Goal: Information Seeking & Learning: Find specific page/section

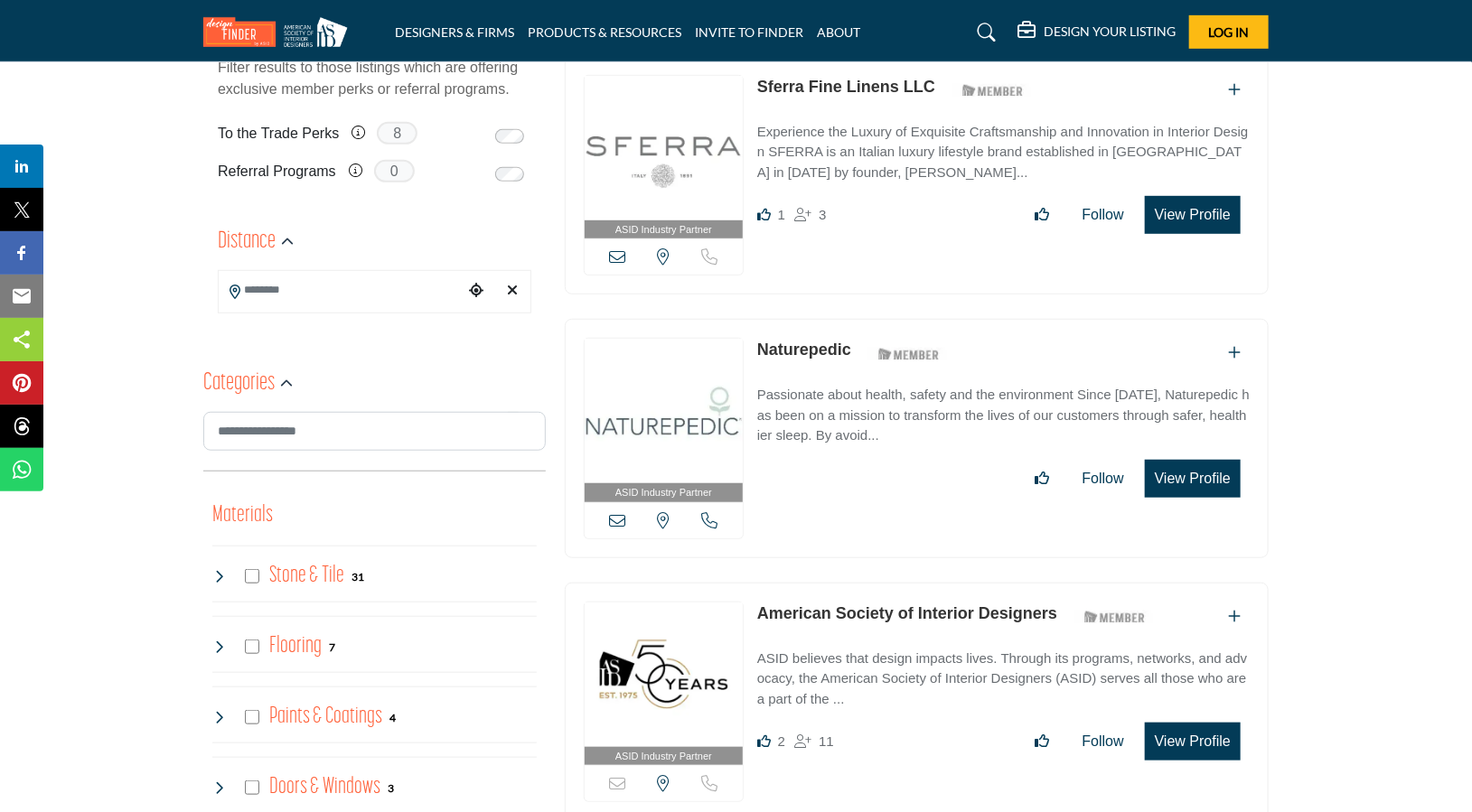
scroll to position [723, 0]
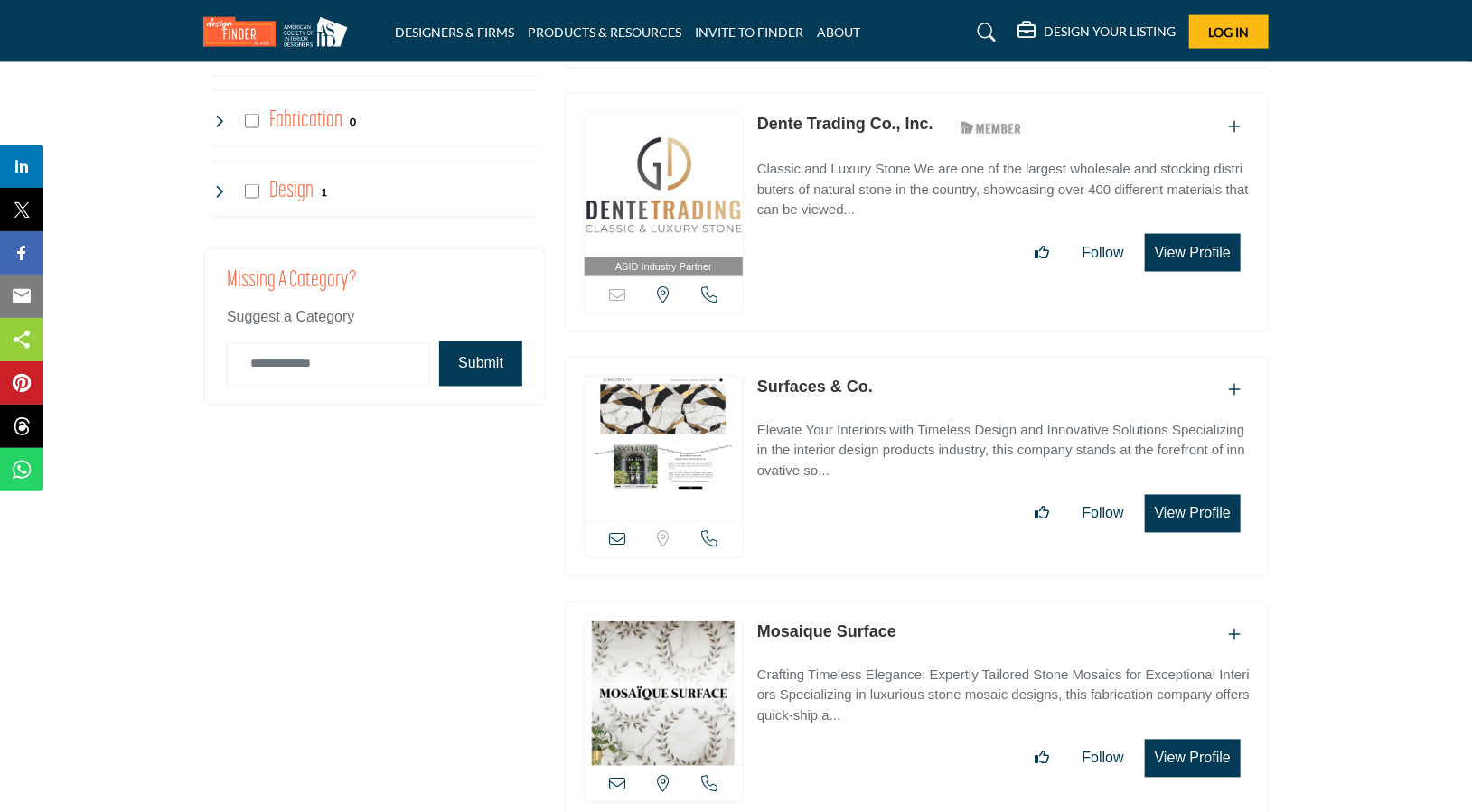
scroll to position [4337, 0]
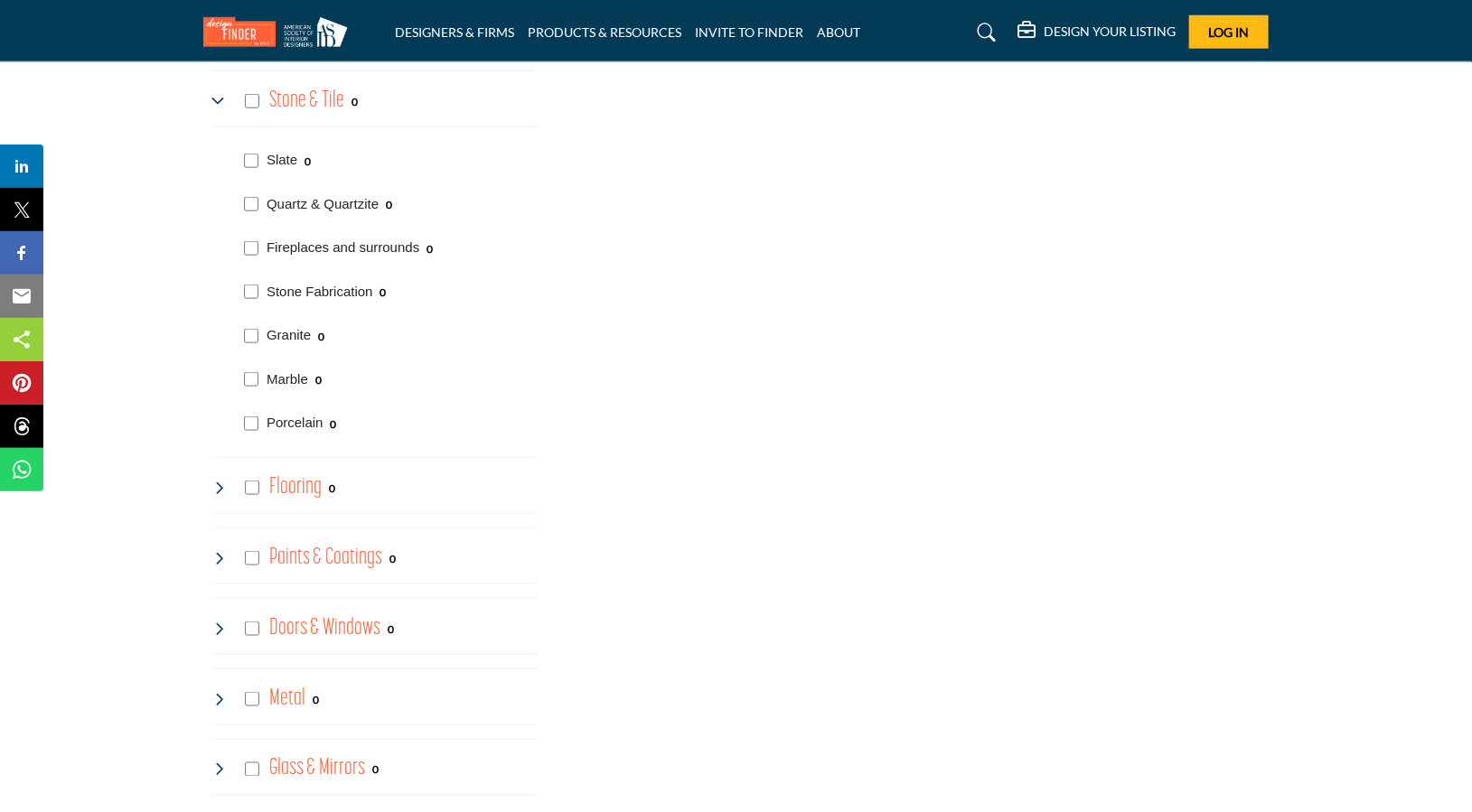
scroll to position [723, 0]
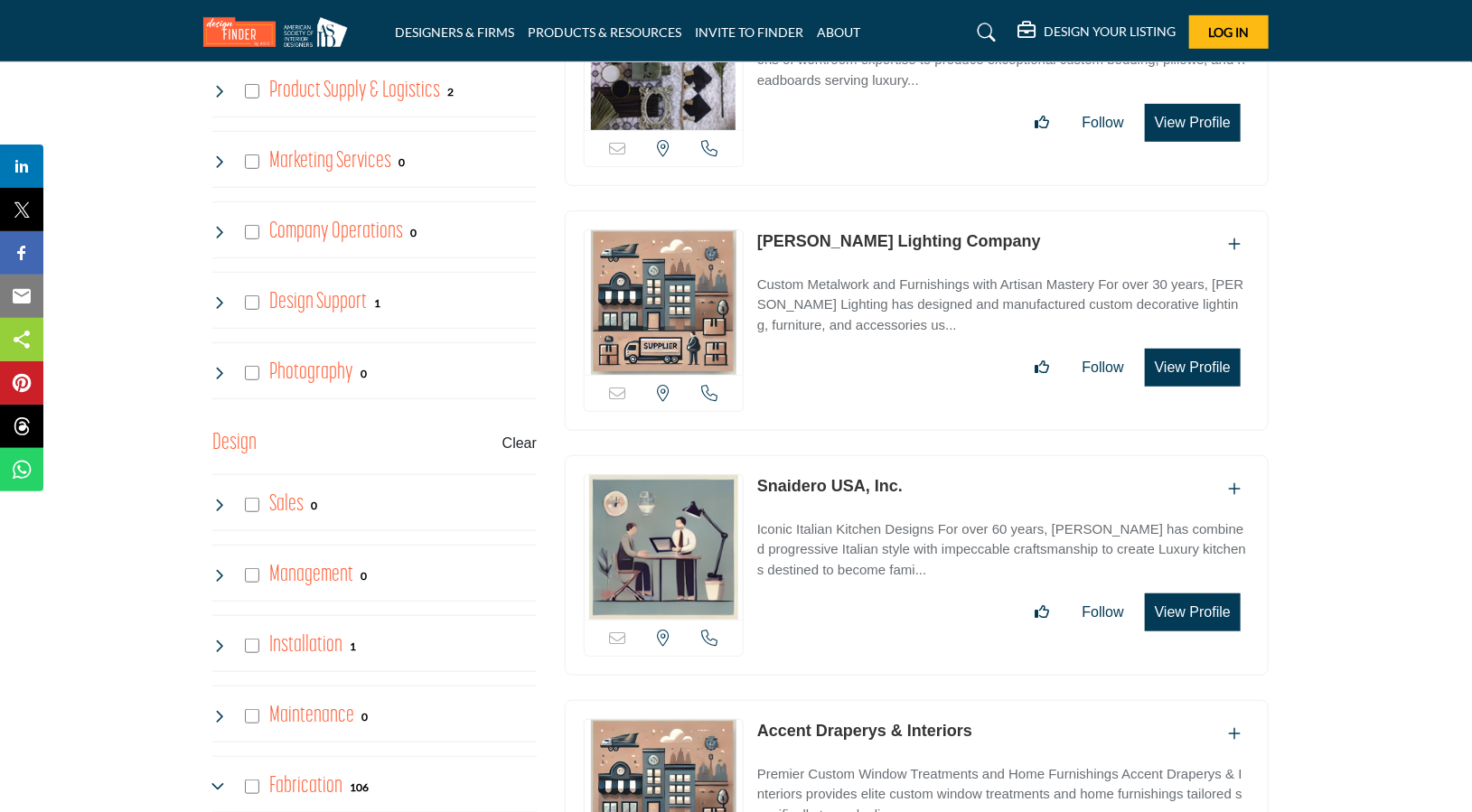
scroll to position [4065, 0]
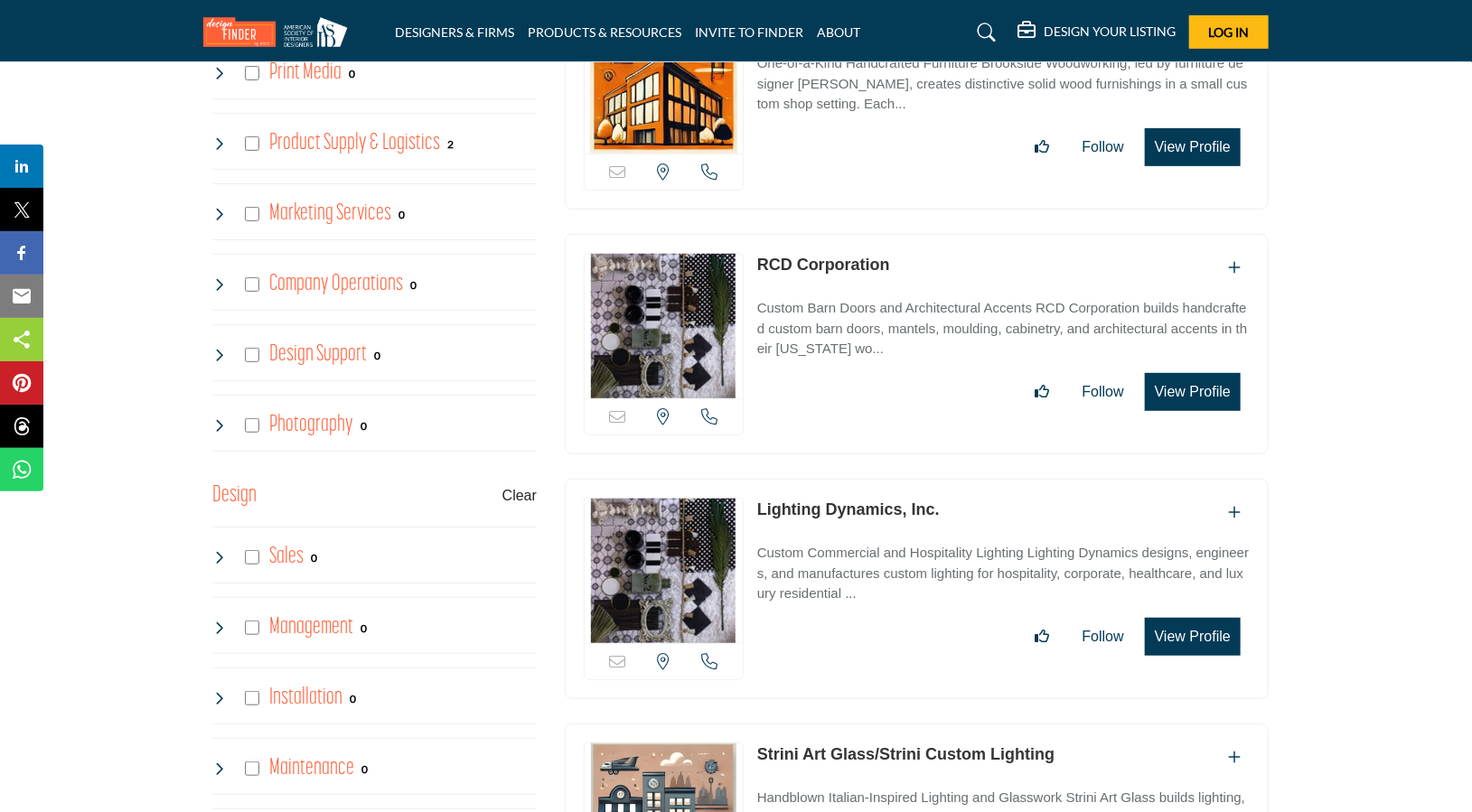
scroll to position [4117, 0]
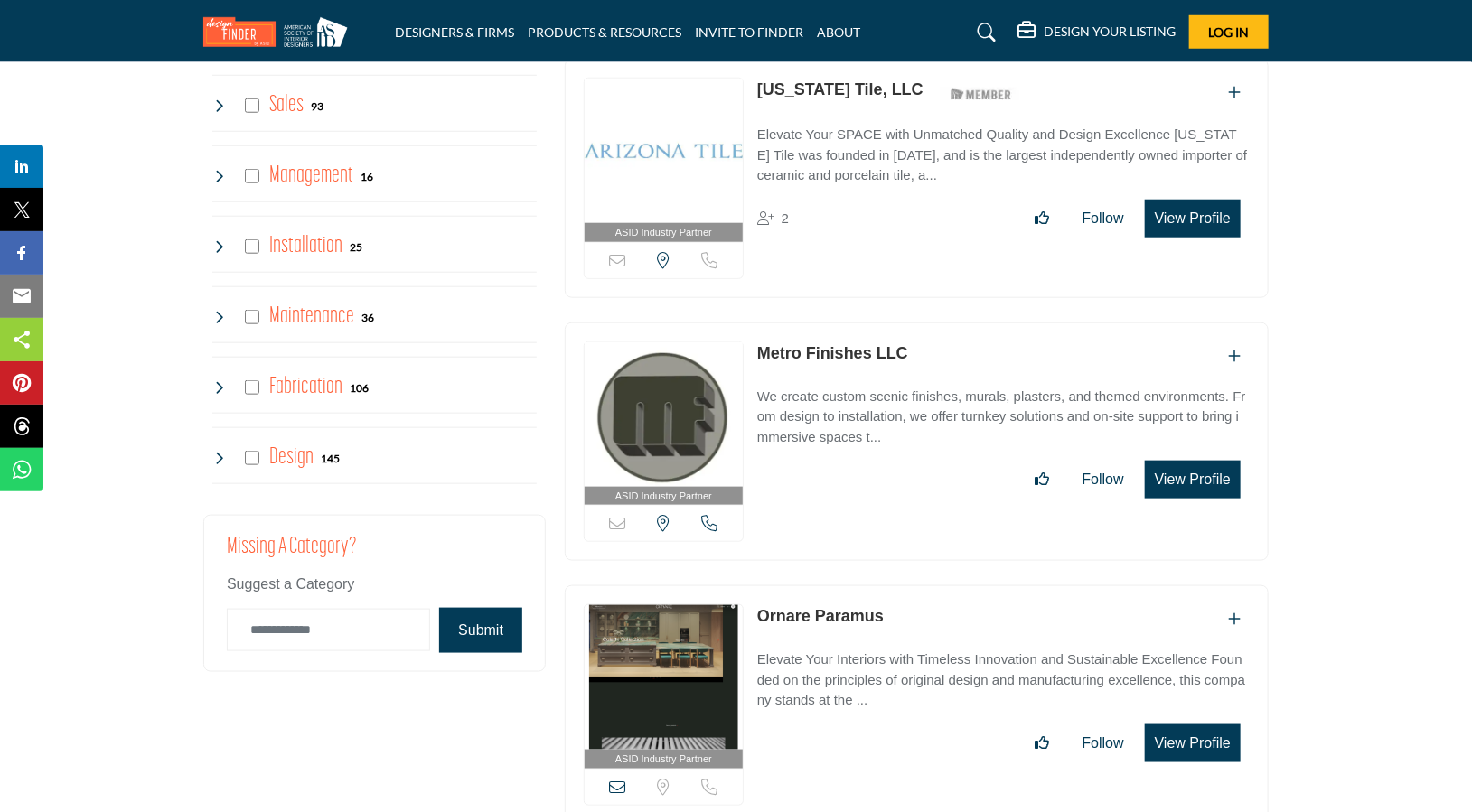
click at [987, 26] on icon at bounding box center [988, 33] width 18 height 18
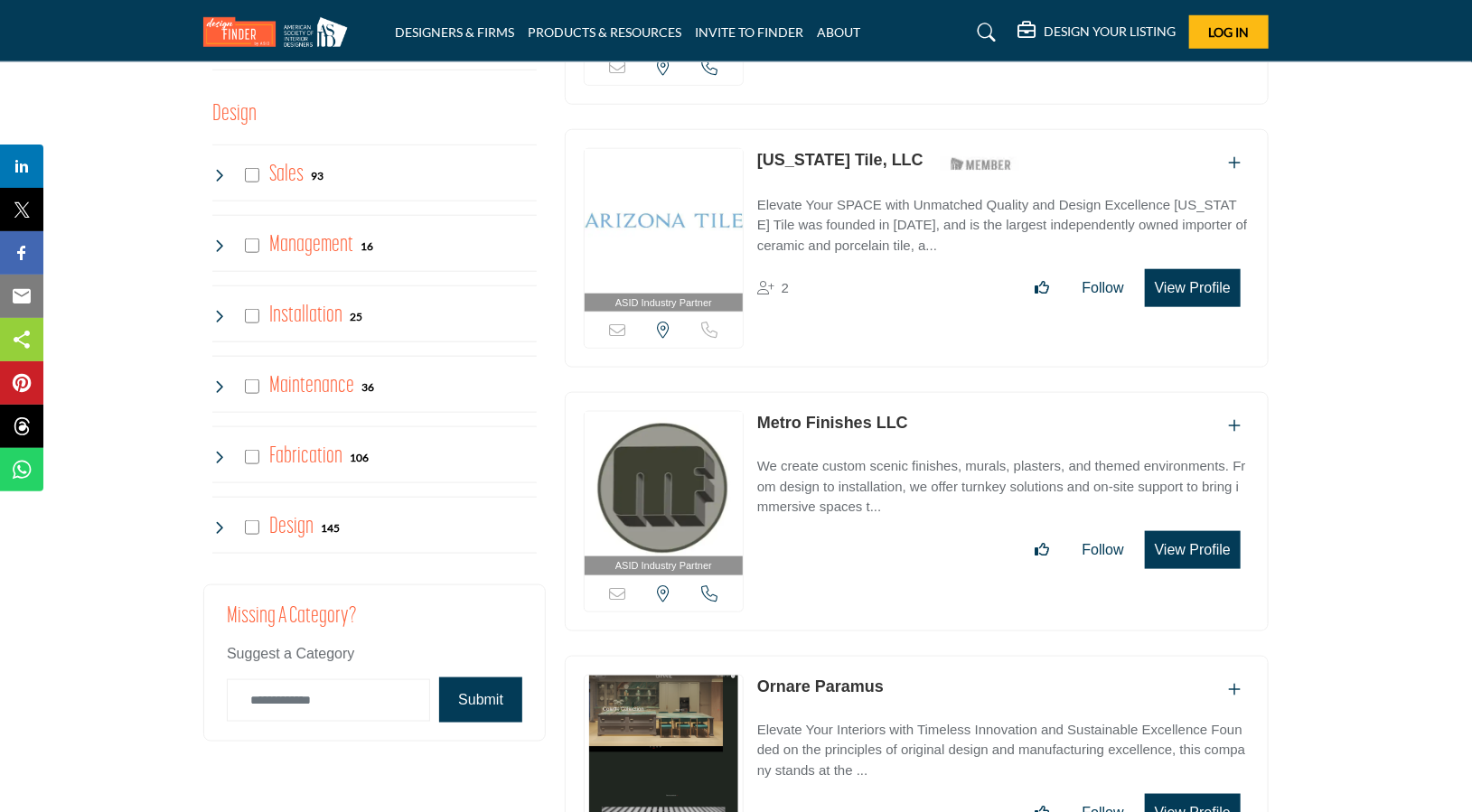
scroll to position [4186, 0]
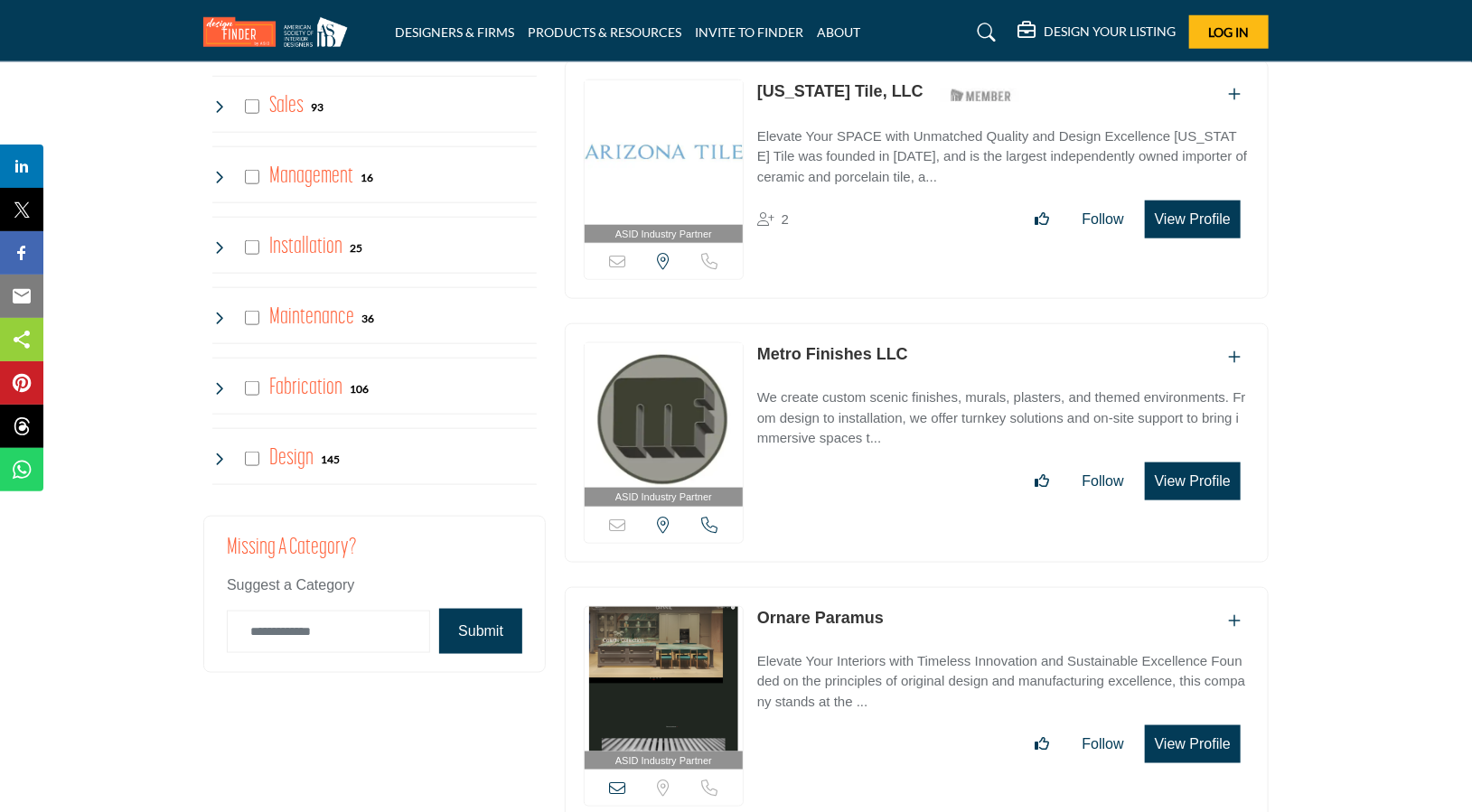
click at [980, 27] on icon at bounding box center [988, 33] width 18 height 18
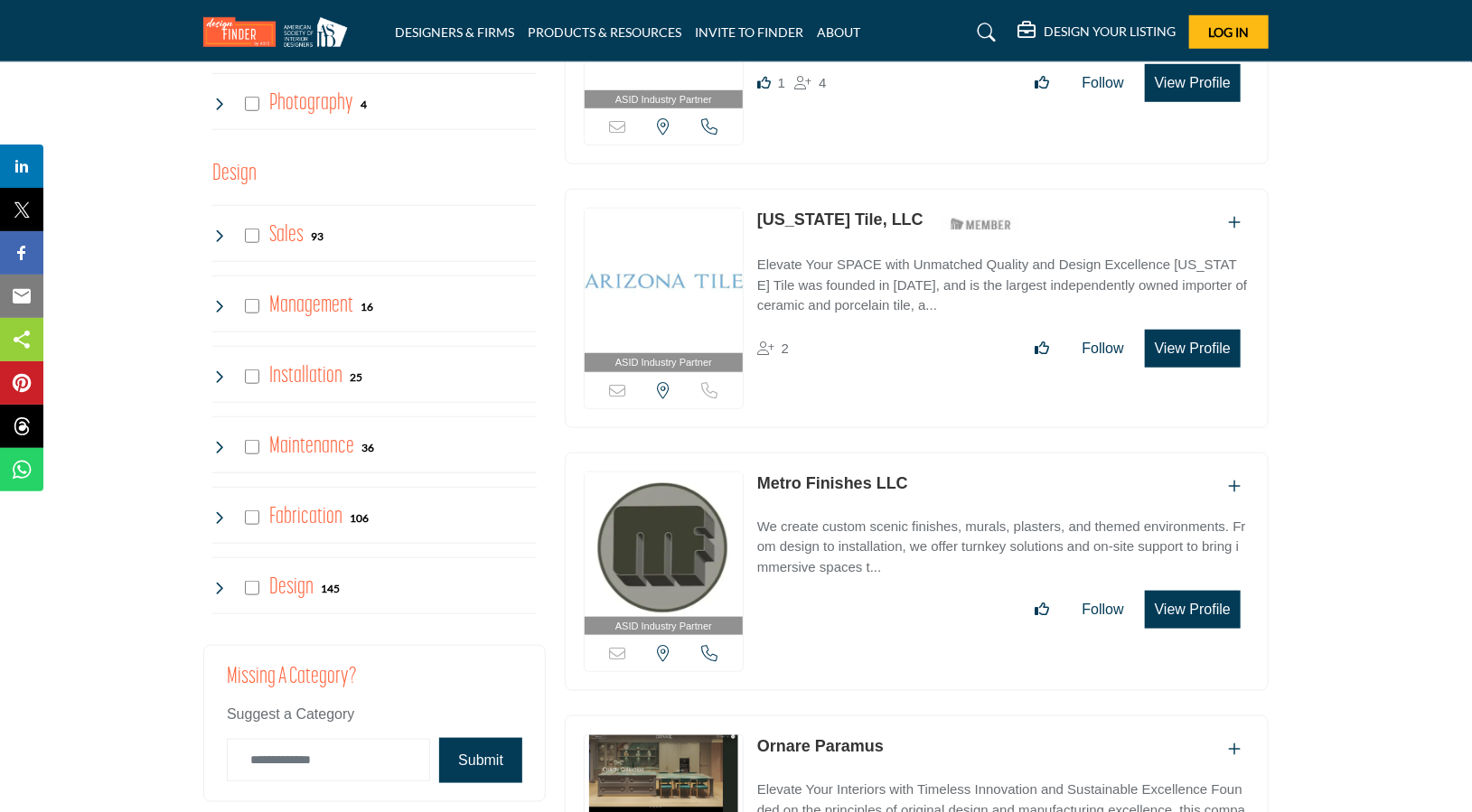
scroll to position [4117, 0]
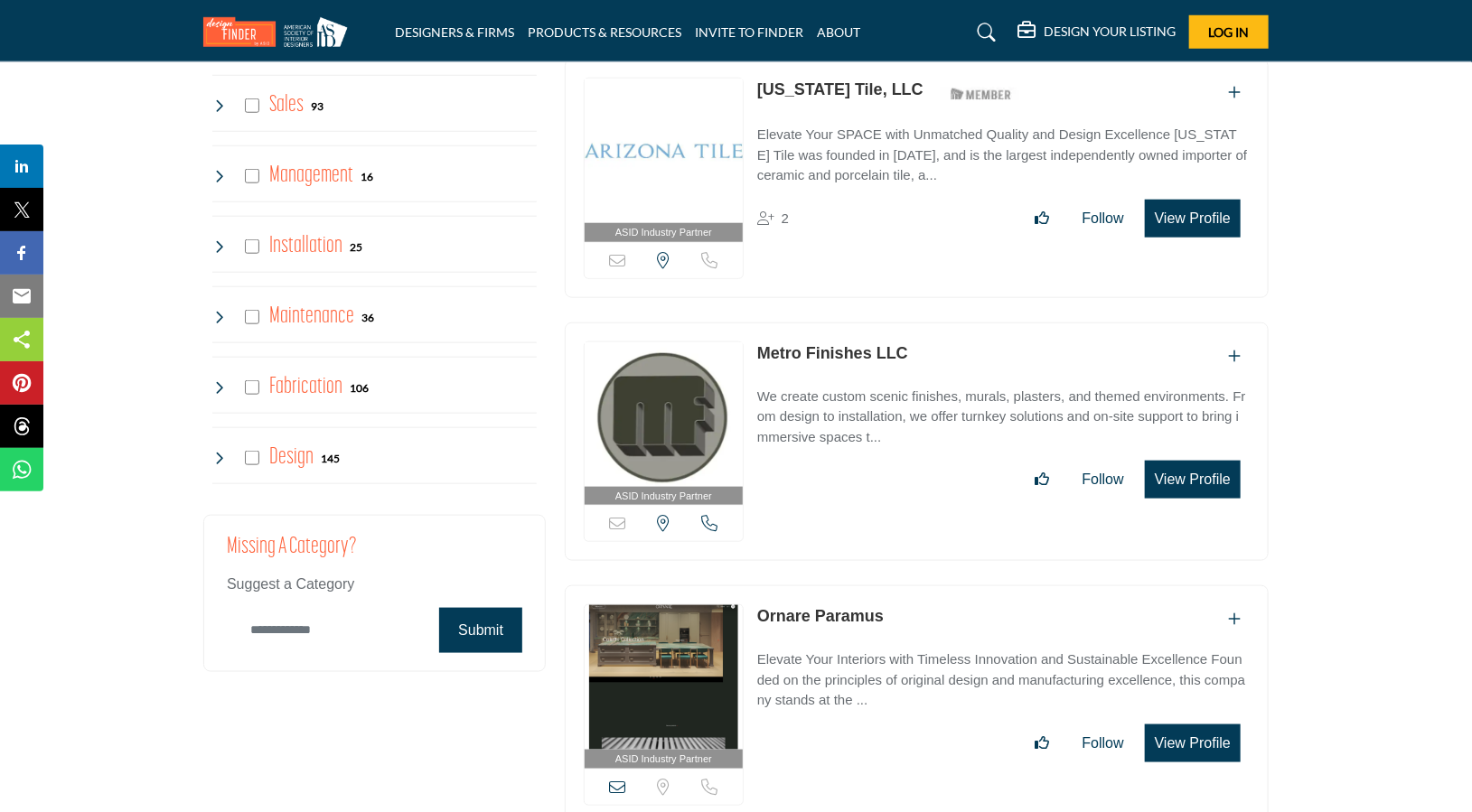
click at [340, 609] on input "Category Name" at bounding box center [328, 630] width 203 height 42
type input "**********"
click at [486, 609] on button "Submit" at bounding box center [480, 630] width 83 height 45
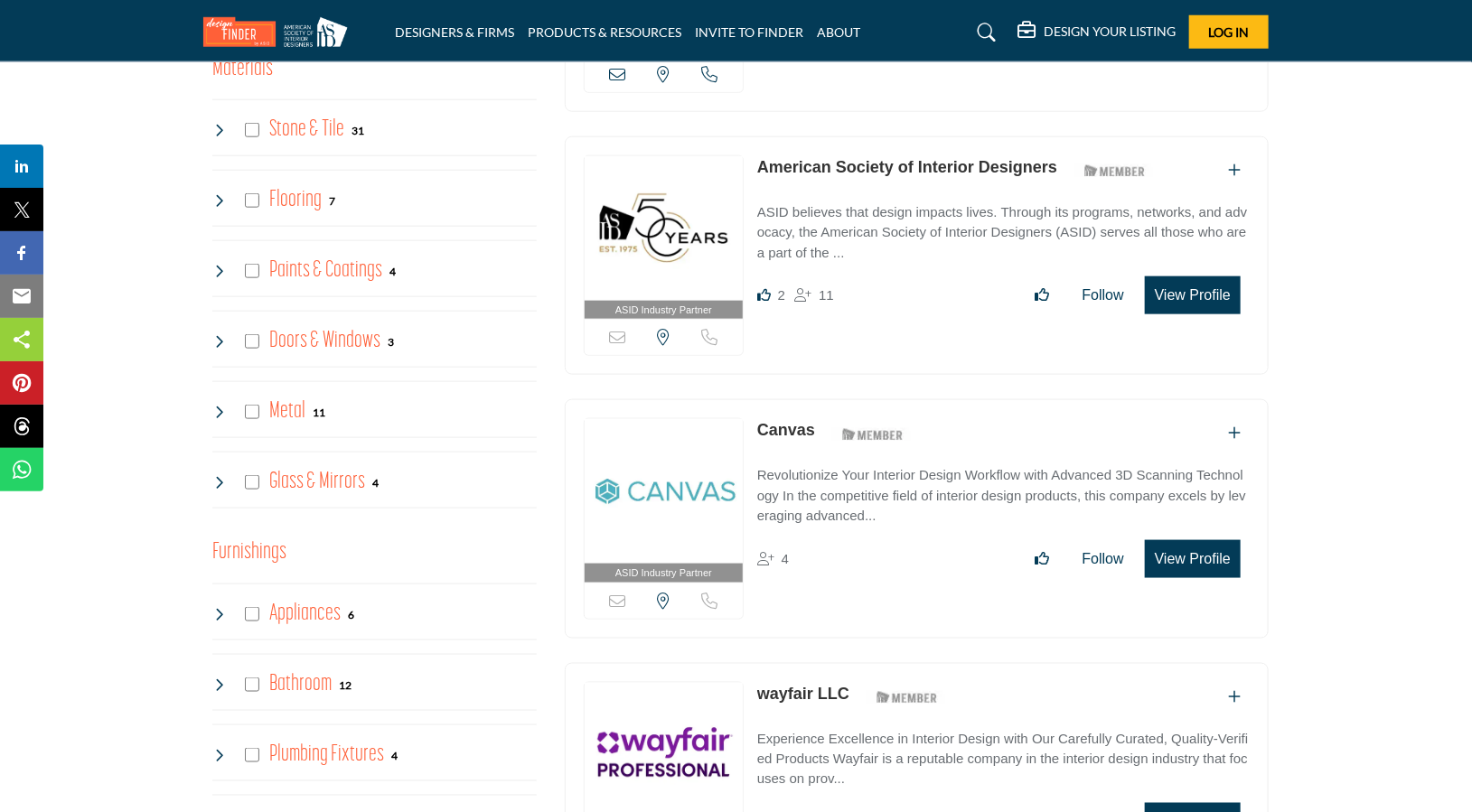
scroll to position [859, 0]
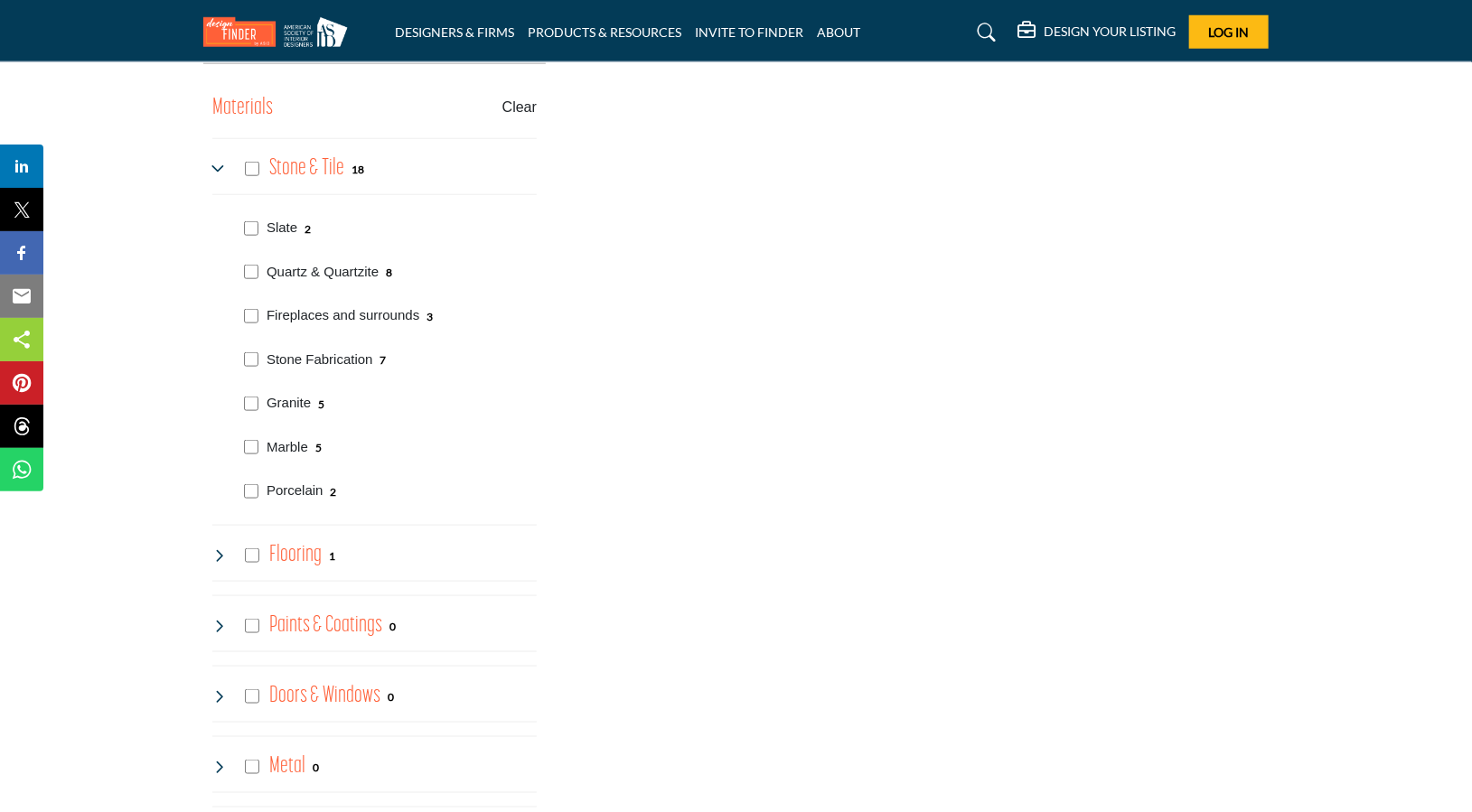
click at [242, 496] on div "Porcelain 2" at bounding box center [387, 489] width 299 height 44
click at [253, 278] on div "Quartz & Quartzite 8" at bounding box center [387, 270] width 299 height 44
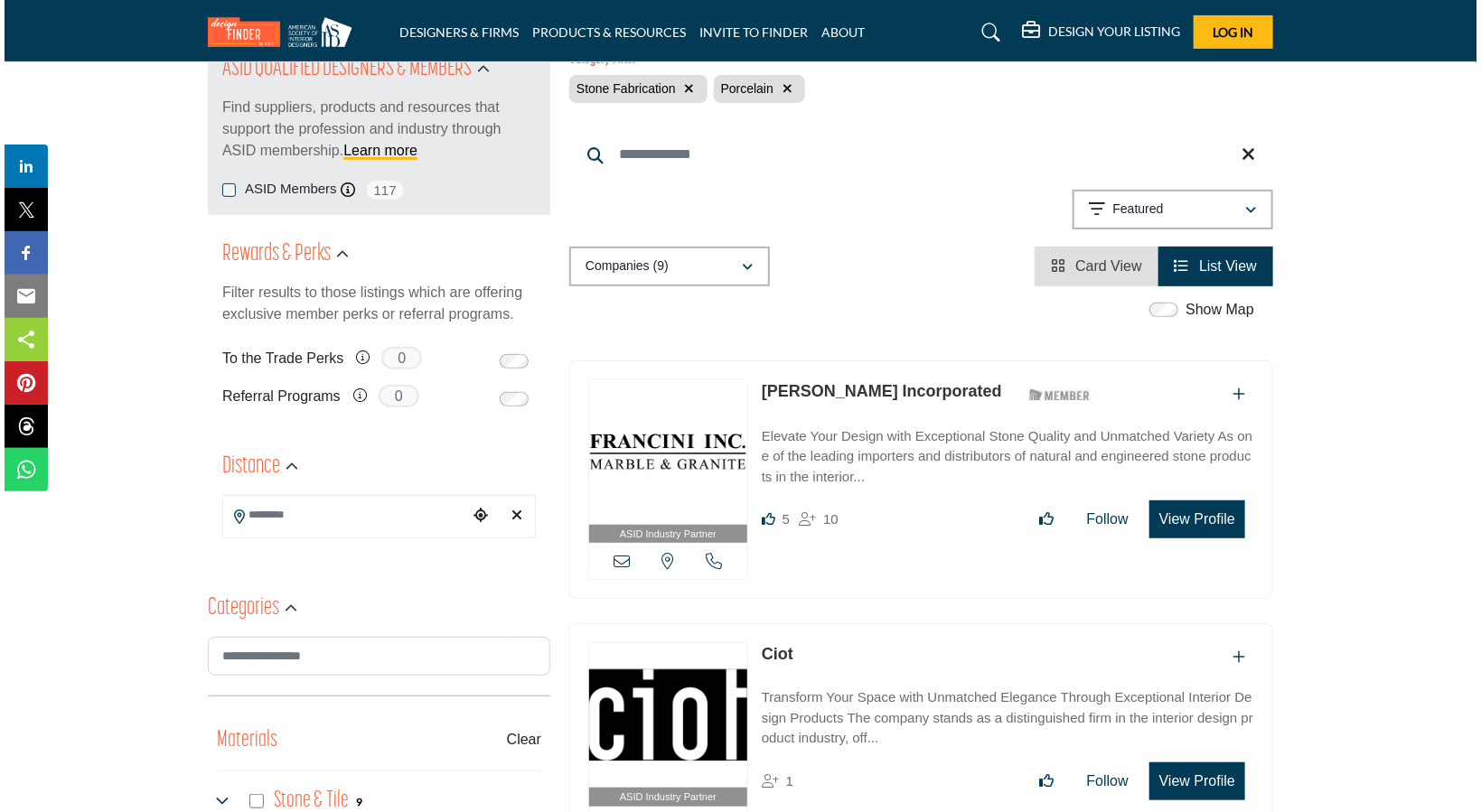
scroll to position [316, 0]
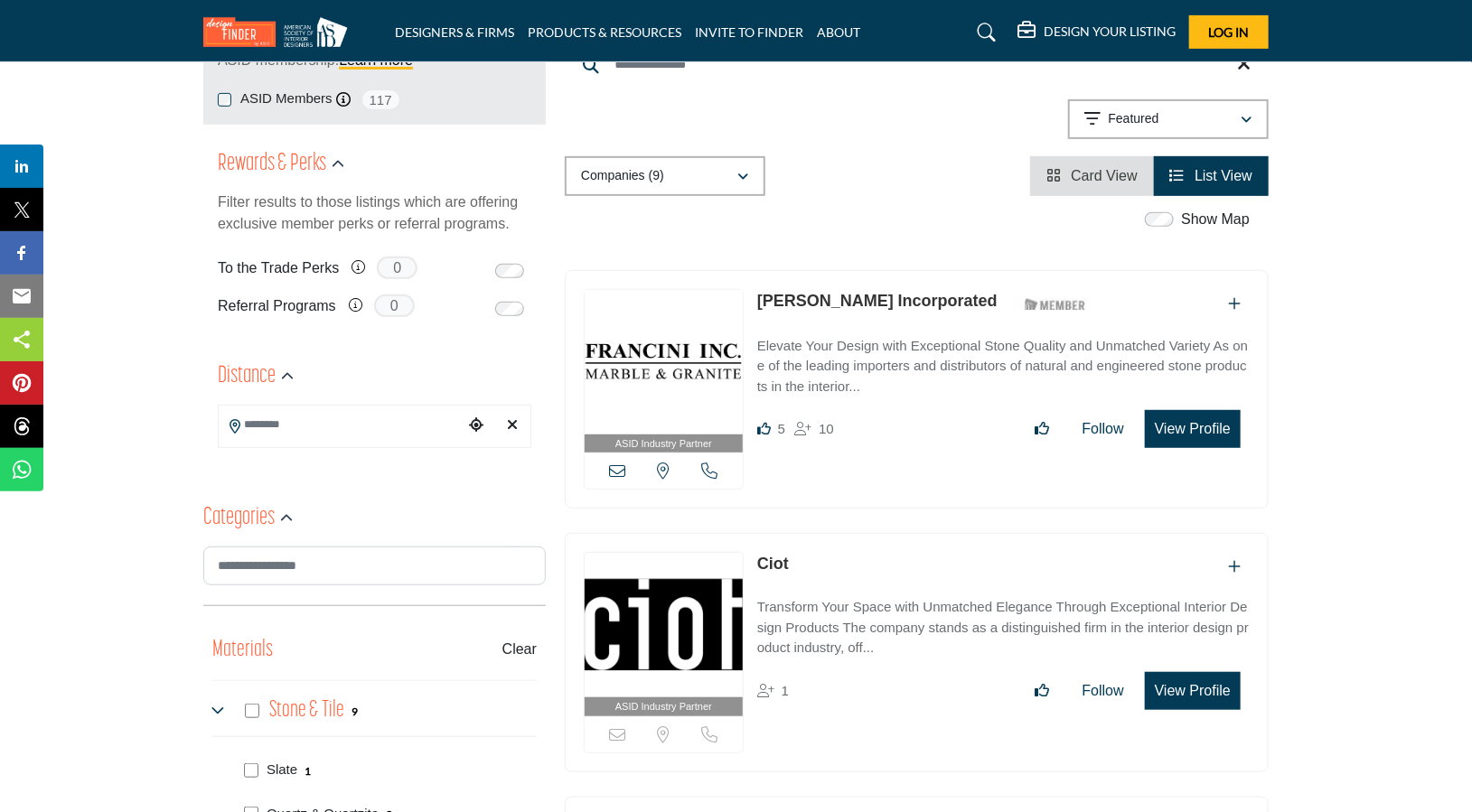
click at [1192, 430] on button "View Profile" at bounding box center [1192, 429] width 96 height 38
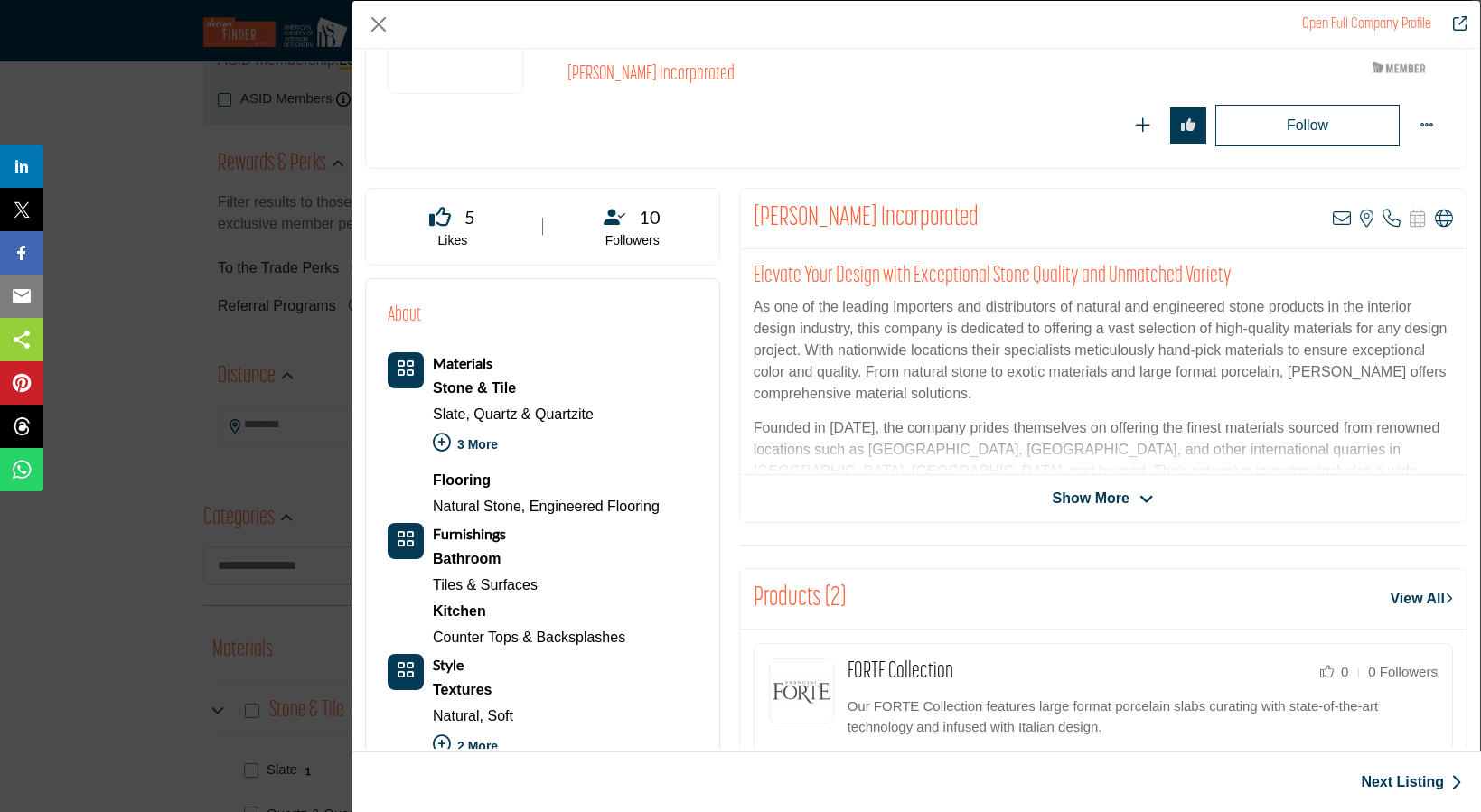
scroll to position [271, 0]
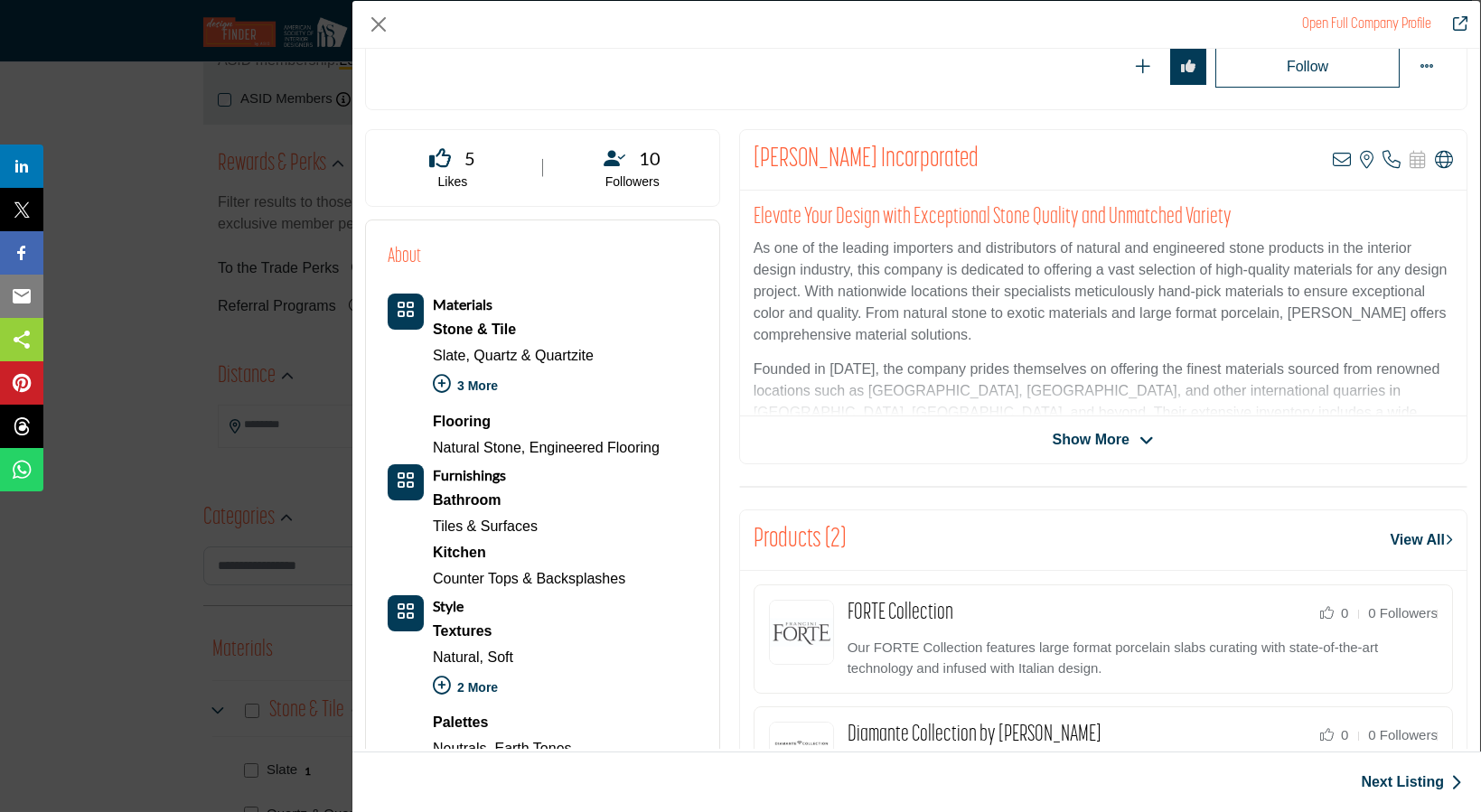
click at [1142, 438] on icon "Company Data Modal" at bounding box center [1146, 441] width 15 height 16
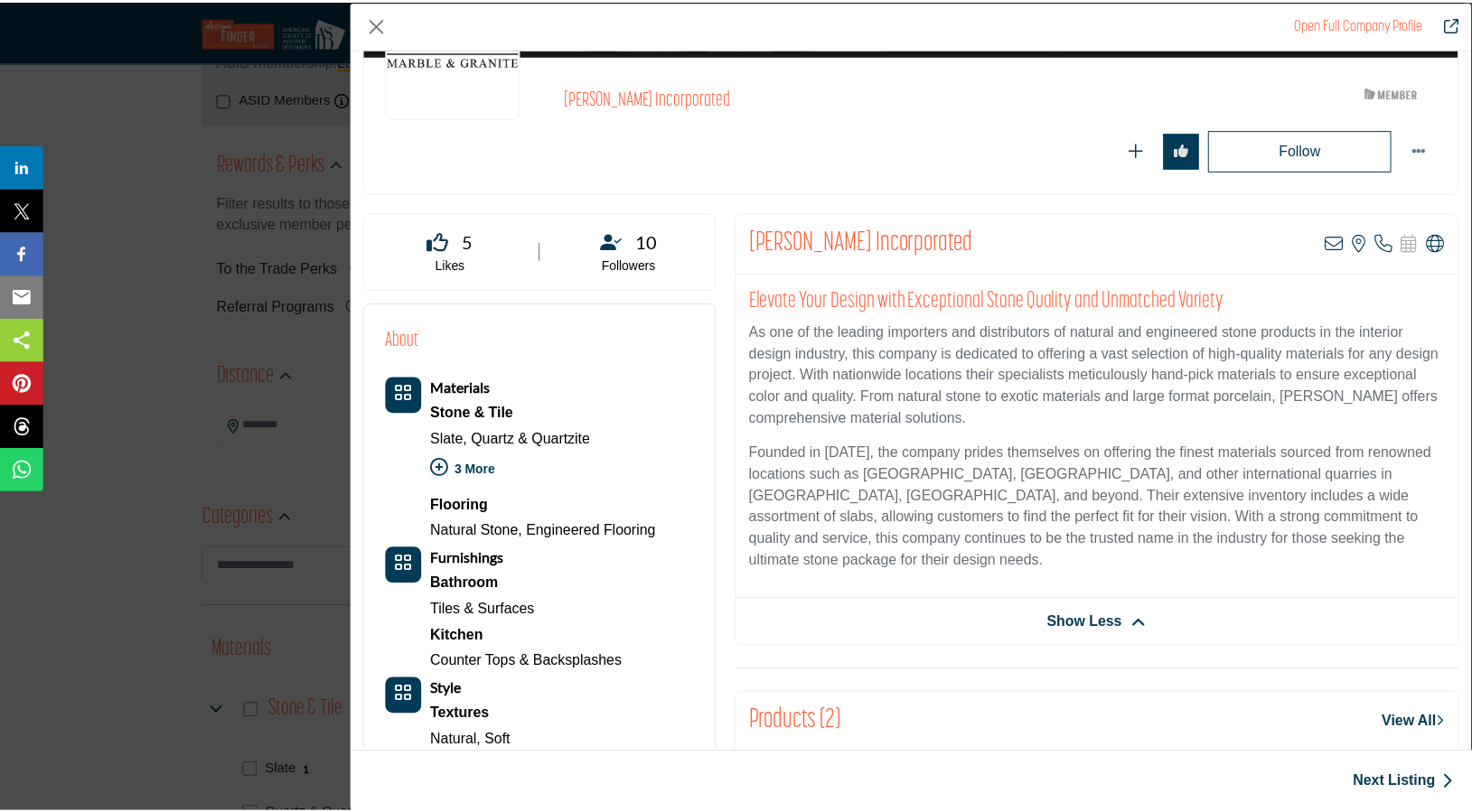
scroll to position [0, 0]
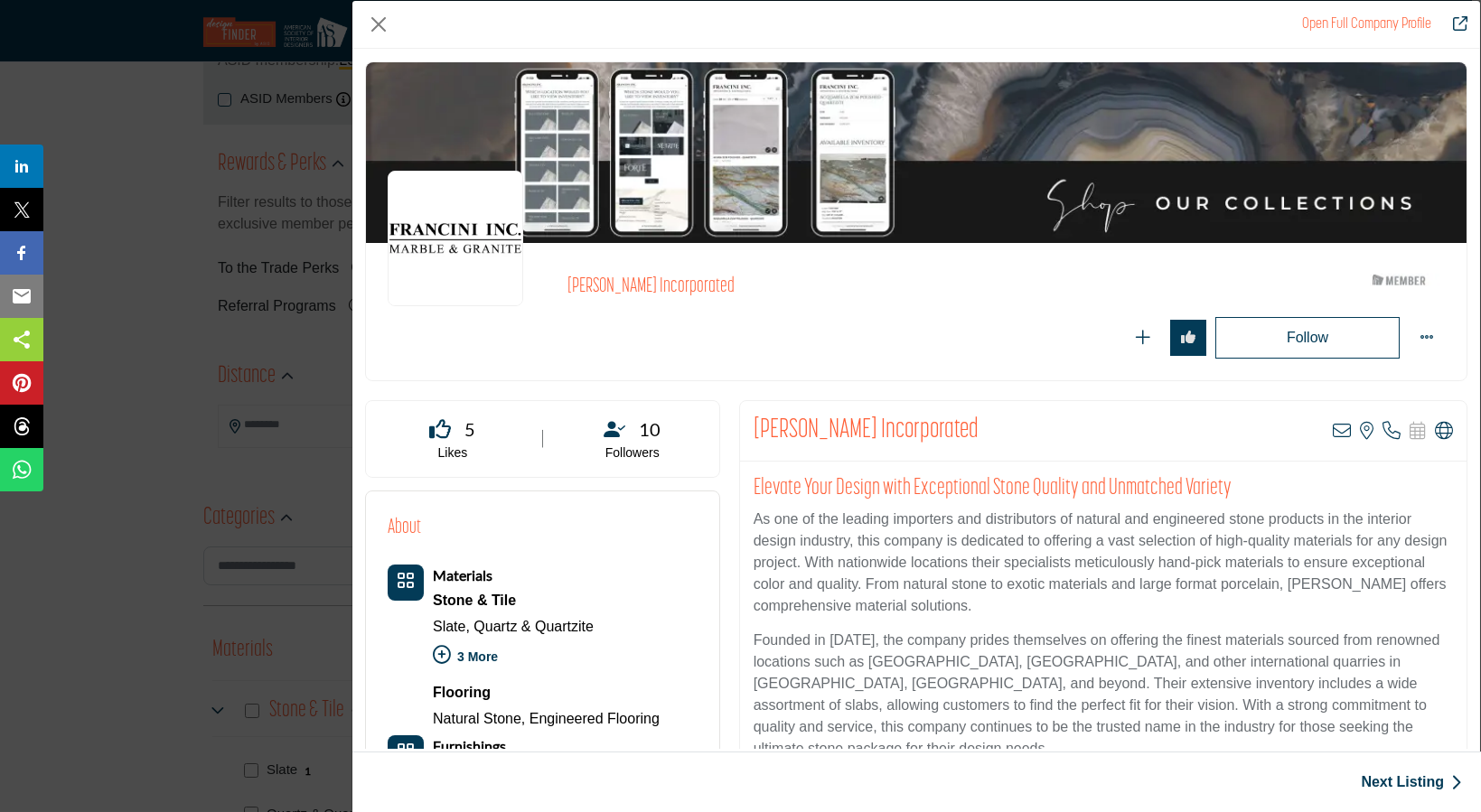
click at [113, 373] on div "Open Full Company Profile Francini Incorporated ASID Member who supports and im…" at bounding box center [740, 406] width 1481 height 812
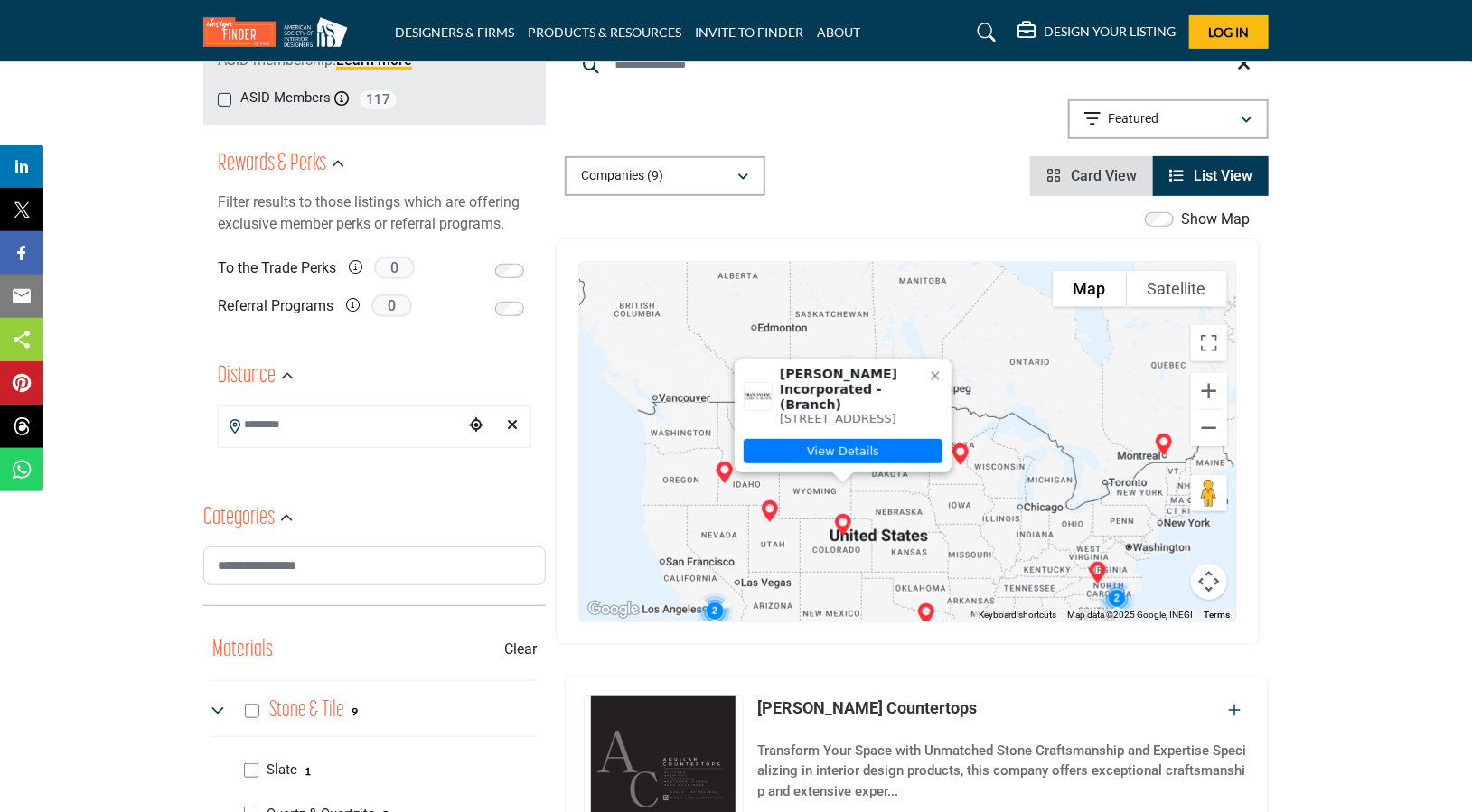
click at [838, 523] on img "Francini Incorporated (Branch)" at bounding box center [842, 524] width 36 height 36
click at [851, 448] on link "View Details" at bounding box center [842, 451] width 199 height 25
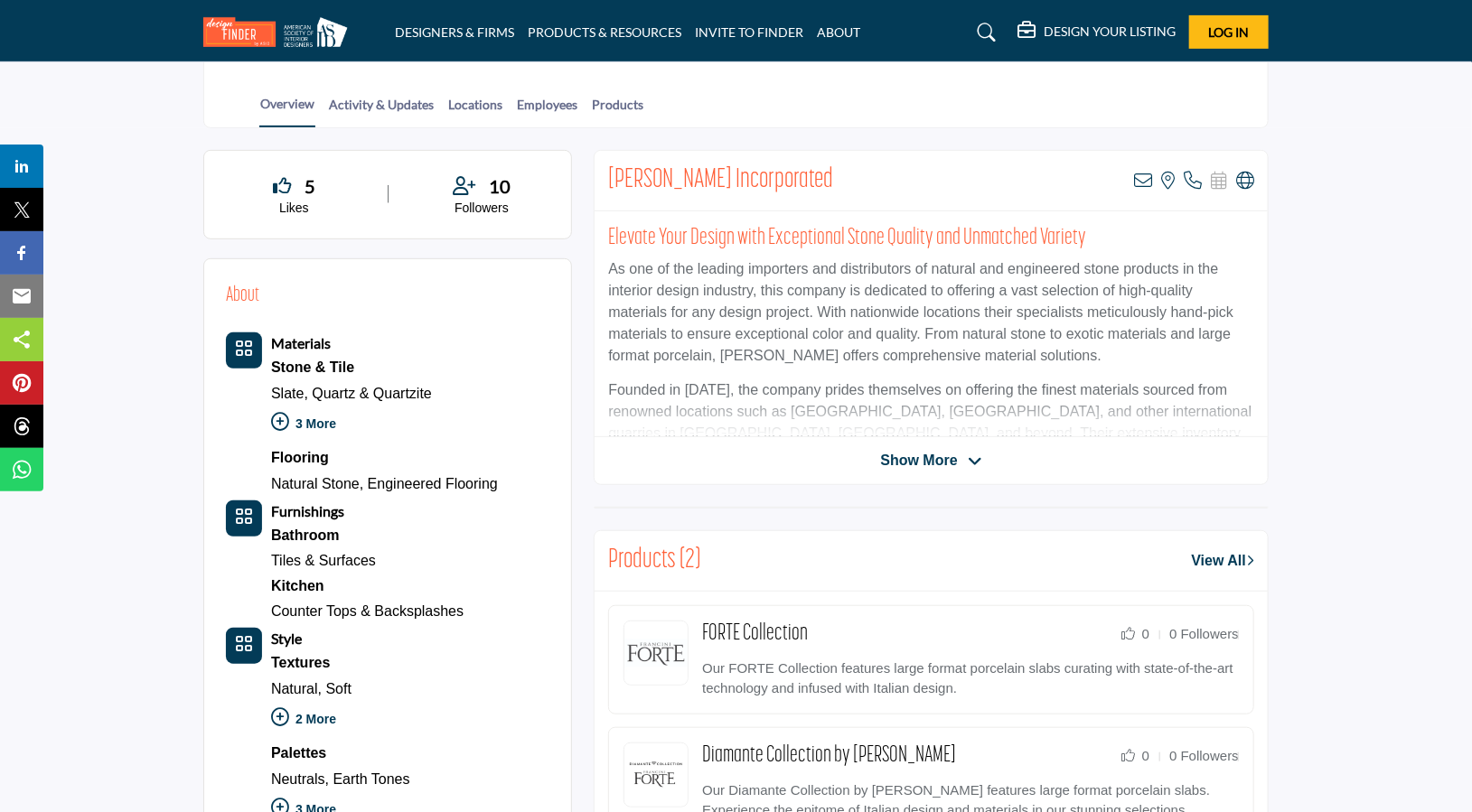
scroll to position [90, 0]
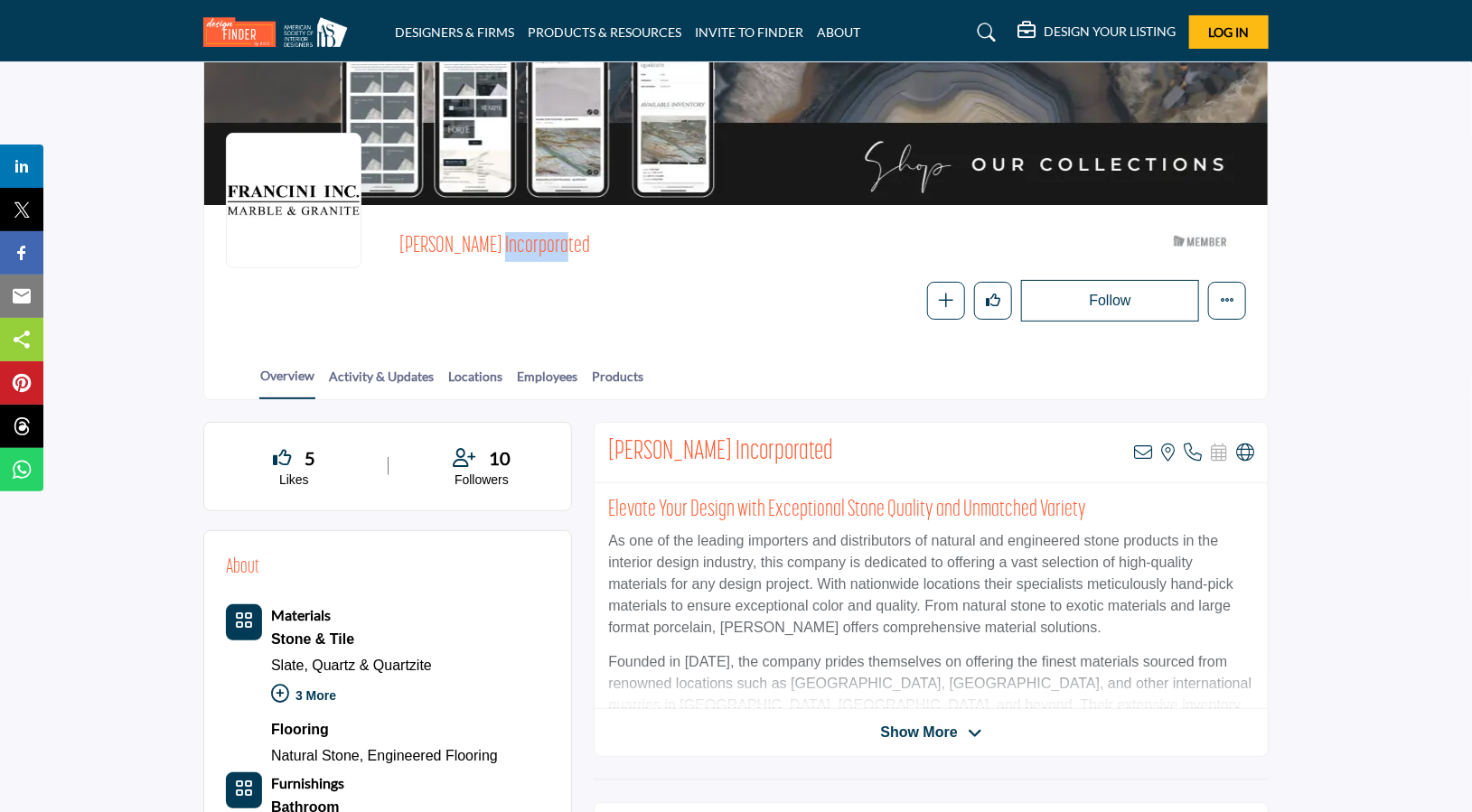
drag, startPoint x: 397, startPoint y: 240, endPoint x: 453, endPoint y: 239, distance: 56.0
click at [453, 239] on div "Francini Incorporated ASID Member who supports and impacts the Interior Design …" at bounding box center [735, 274] width 1020 height 95
copy span "Francini"
